Goal: Transaction & Acquisition: Purchase product/service

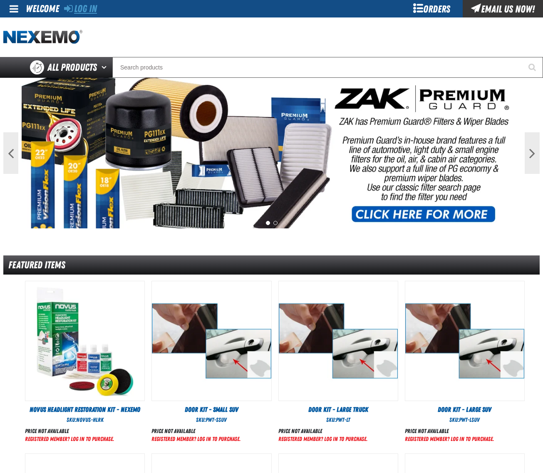
click at [88, 8] on link "Log In" at bounding box center [80, 9] width 33 height 12
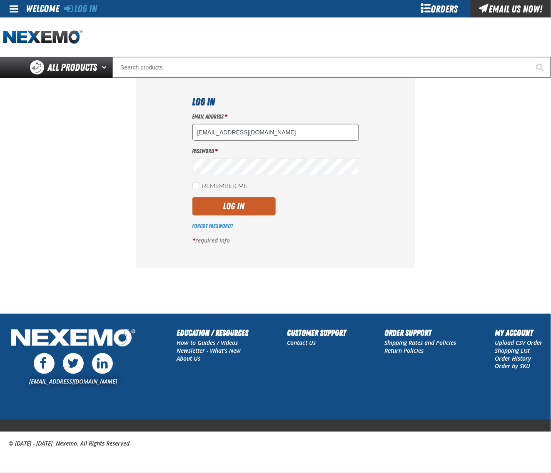
click at [257, 138] on input "[EMAIL_ADDRESS][DOMAIN_NAME]" at bounding box center [275, 132] width 167 height 17
type input "[EMAIL_ADDRESS][DOMAIN_NAME]"
click at [241, 203] on button "Log In" at bounding box center [233, 206] width 83 height 18
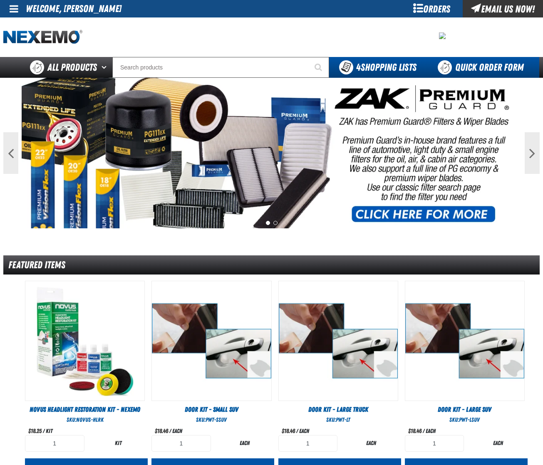
click at [480, 65] on link "Quick Order Form" at bounding box center [483, 67] width 113 height 21
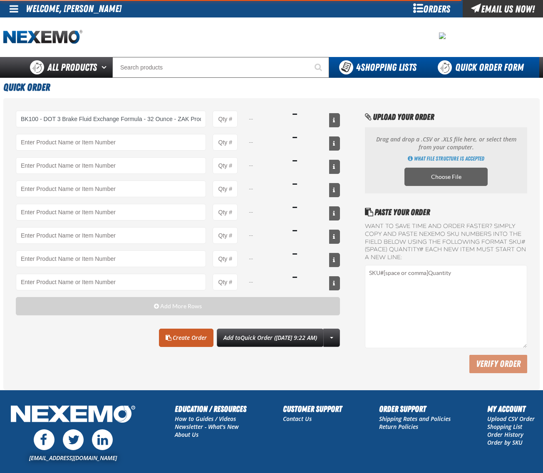
type input "BK100 - DOT 3 Brake Fluid Exchange Formula - 32 Ounce - ZAK Products"
type input "1"
select select "bottle"
type input "BK100 - DOT 3 Brake Fluid Exchange Formula - 32 Ounce - ZAK Products"
type input "24"
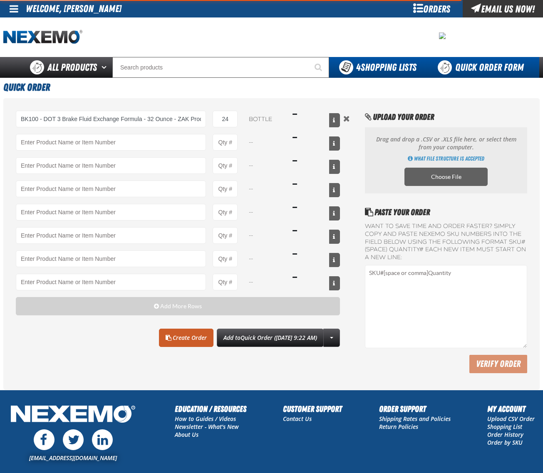
type input "BK100 - DOT 3 Brake Fluid Exchange Formula - 32 Ounce - ZAK Products"
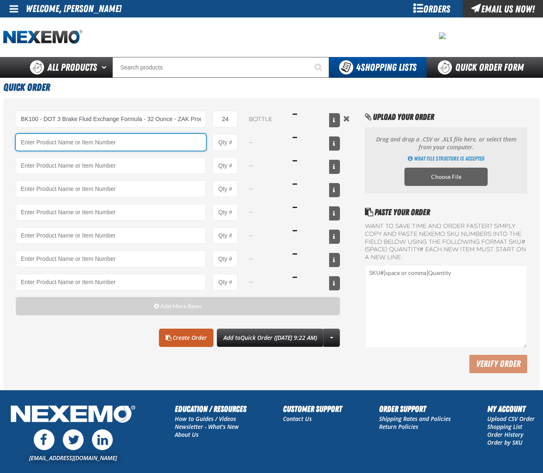
paste input "PS710"
type input "PS710 - Multi-Vehicle Red Power Steering Fluid with Conditioner - ZAK Products"
type input "1"
select select "bottle"
type input "PS710 - Multi-Vehicle Red Power Steering Fluid with Conditioner - ZAK Products"
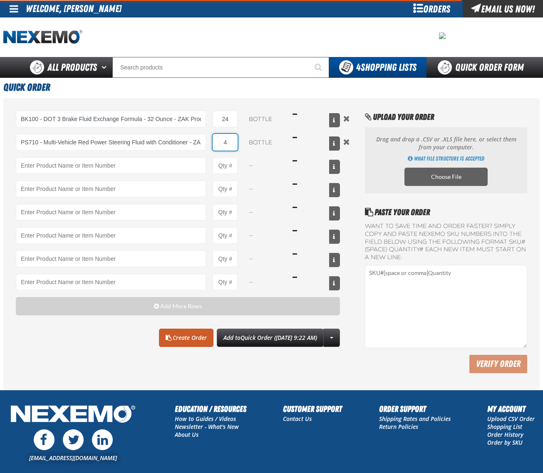
type input "4"
type input "PS710 - Multi-Vehicle Red Power Steering Fluid with Conditioner - ZAK Products"
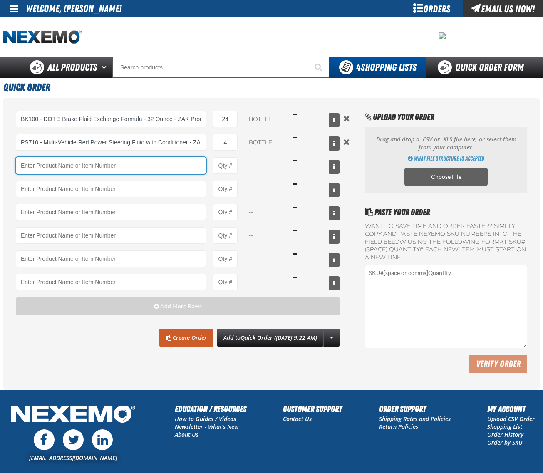
paste input "CVT500"
type input "CVT500"
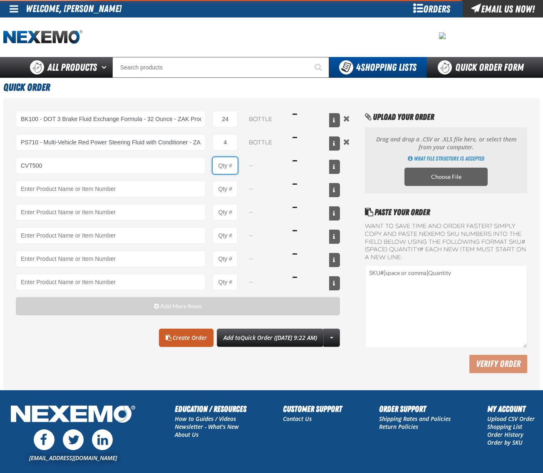
type input "2"
type input "CVT500 - Multi-Vehicle Continuous Variable Transmission Fluid - ZAK Products"
type input "41"
select select "bottle"
type input "4"
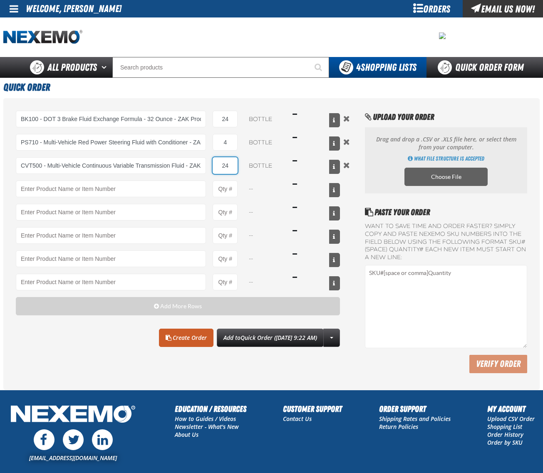
type input "24"
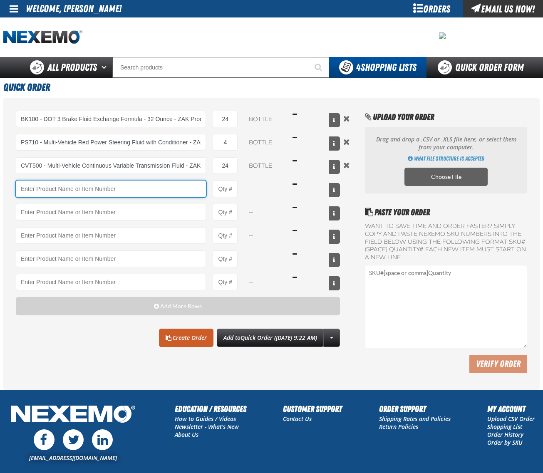
paste input "B304"
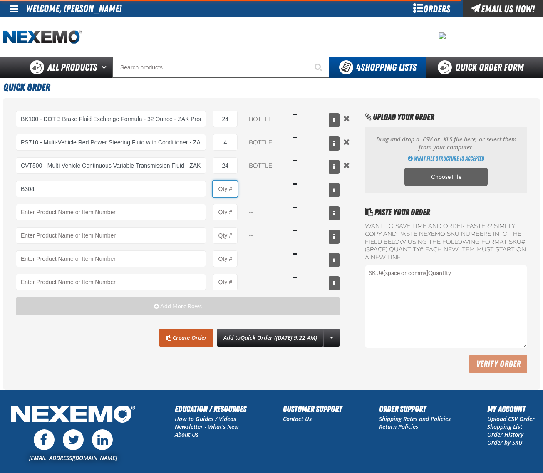
type input "B304 - Battery Service Kit - Cleaner &amp; Protector with Anti-Corrosion Pads -…"
type input "1"
select select "kit"
type input "24"
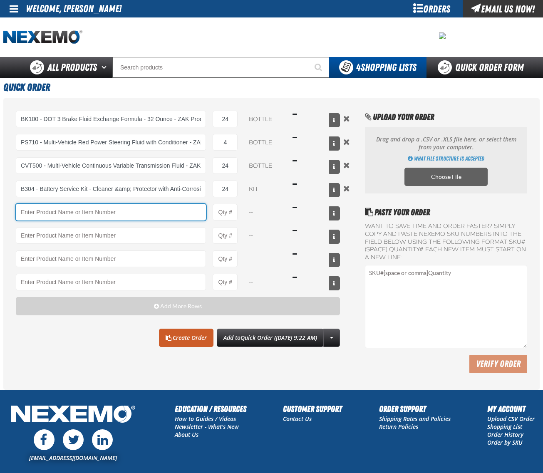
paste input "T401"
type input "T401 - Automatic Transmission Conditioner - ZAK Products"
type input "1"
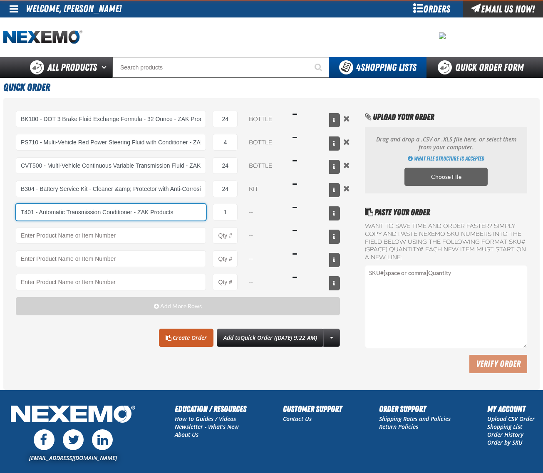
select select "bottle"
type input "T401 - Automatic Transmission Conditioner - ZAK Products"
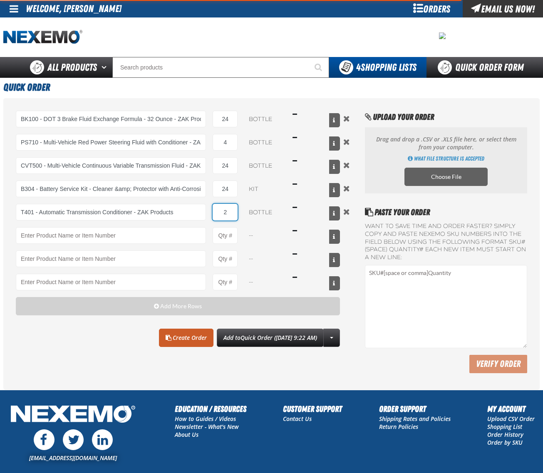
type input "24"
type input "T401 - Automatic Transmission Conditioner - ZAK Products"
type input "24"
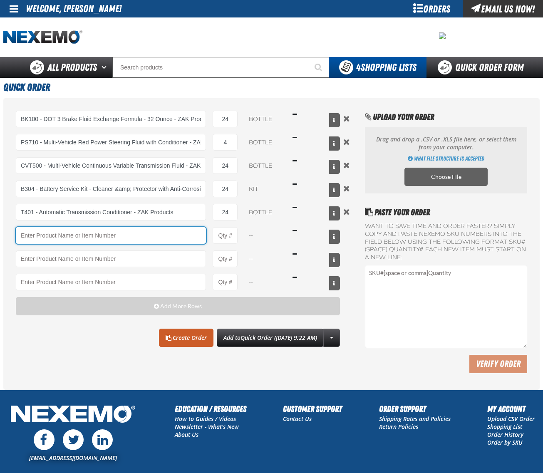
paste input "R201"
type input "R201 - Universal Cooling System Conditioner - ZAK Products"
type input "1"
type input "R201 - Universal Cooling System Conditioner - ZAK Products"
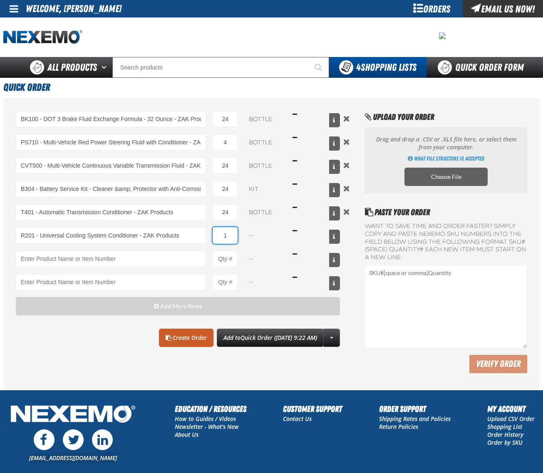
select select "bottle"
type input "24"
type input "R201 - Universal Cooling System Conditioner - ZAK Products"
type input "24"
paste input "C500"
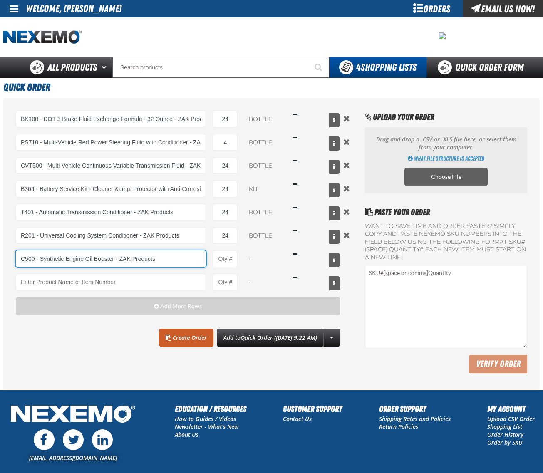
type input "C500 - Synthetic Engine Oil Booster - ZAK Products"
type input "1"
type input "C500 - Synthetic Engine Oil Booster - ZAK Products"
select select "bottle"
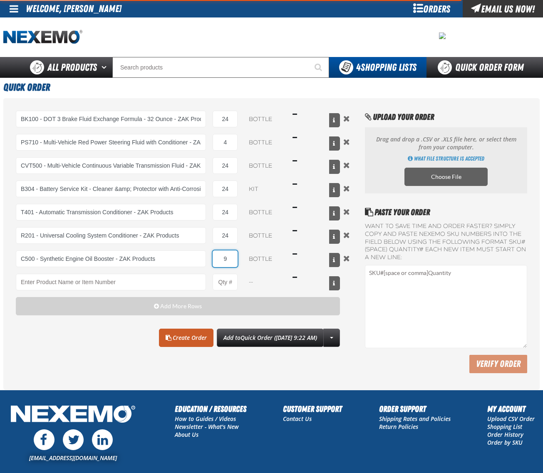
type input "96"
type input "C500 - Synthetic Engine Oil Booster - ZAK Products"
type input "96"
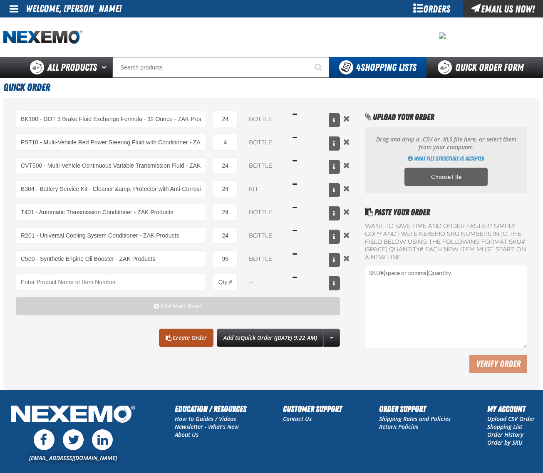
click at [167, 345] on link "Create Order" at bounding box center [186, 338] width 55 height 18
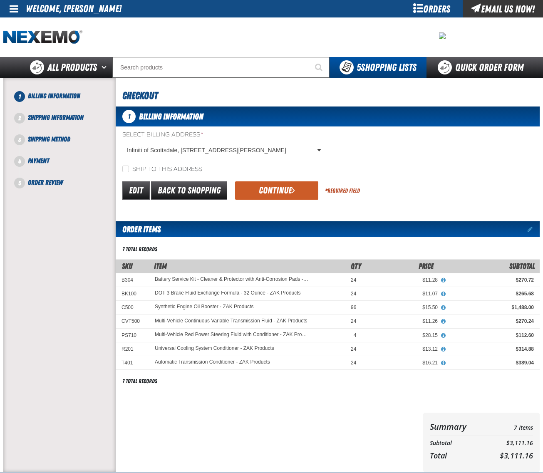
click at [131, 165] on div "Ship to this address" at bounding box center [328, 169] width 424 height 9
click at [128, 169] on input "Ship to this address" at bounding box center [125, 169] width 7 height 7
checkbox input "true"
click at [293, 191] on span "submit" at bounding box center [293, 190] width 3 height 9
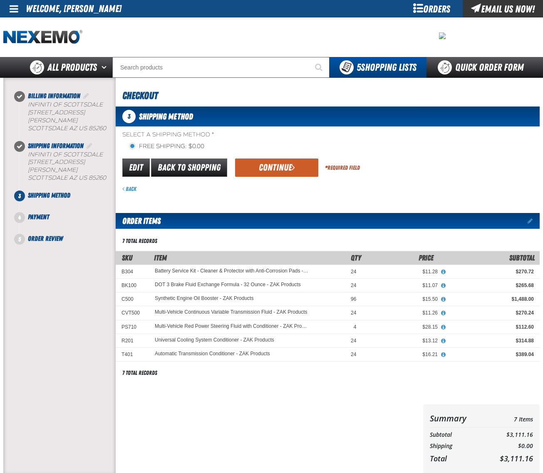
click at [273, 154] on div "Select a Shipping Method * Free Shipping: $0.00 flat_rate_2 primary Edit Back t…" at bounding box center [328, 162] width 424 height 62
click at [275, 162] on button "Continue" at bounding box center [276, 168] width 83 height 18
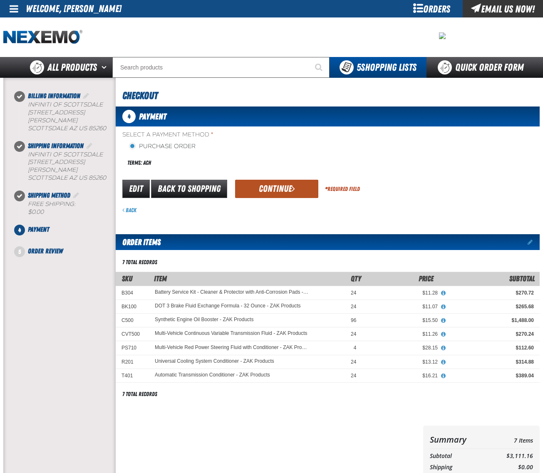
click at [271, 182] on button "Continue" at bounding box center [276, 189] width 83 height 18
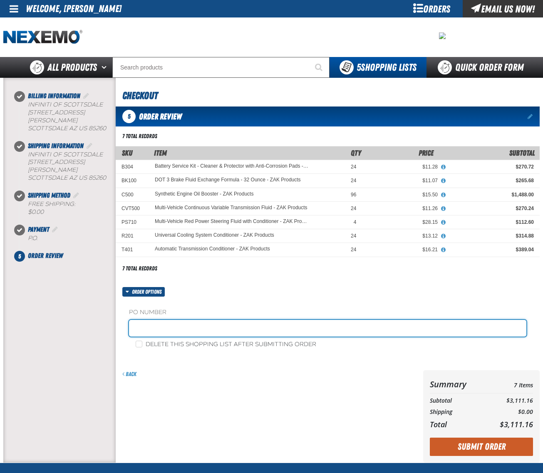
click at [191, 328] on input "text" at bounding box center [328, 328] width 398 height 17
type input "0909ICHEM"
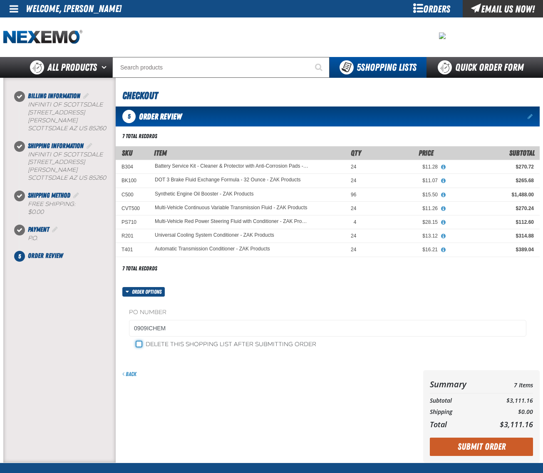
click at [142, 345] on input "Delete this shopping list after submitting order" at bounding box center [139, 344] width 7 height 7
checkbox input "true"
click at [467, 445] on button "Submit Order" at bounding box center [481, 447] width 103 height 18
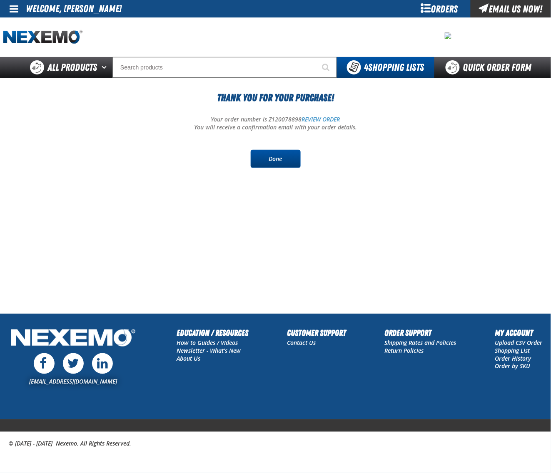
click at [256, 159] on link "Done" at bounding box center [276, 159] width 50 height 18
